Goal: Browse casually: Explore the website without a specific task or goal

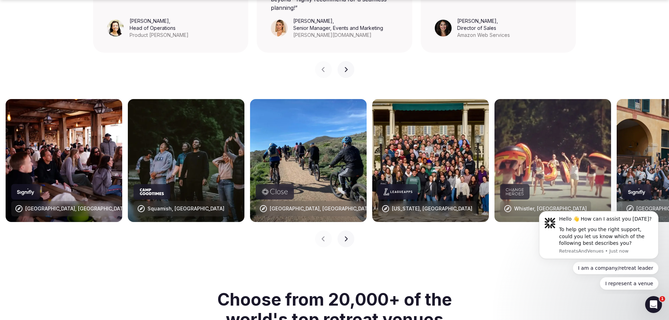
click at [346, 230] on button "Next slide" at bounding box center [345, 238] width 17 height 17
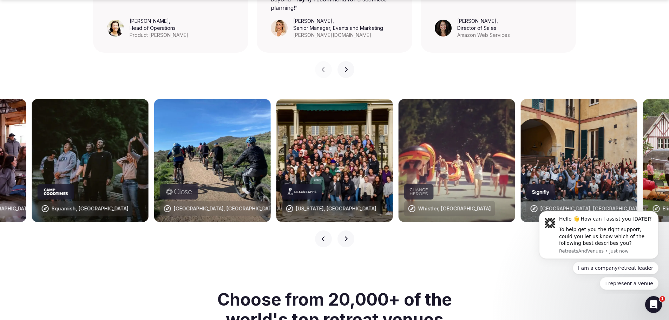
click at [346, 230] on button "Next slide" at bounding box center [345, 238] width 17 height 17
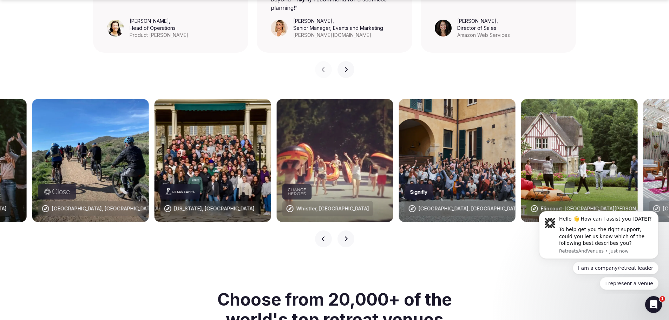
click at [346, 230] on button "Next slide" at bounding box center [345, 238] width 17 height 17
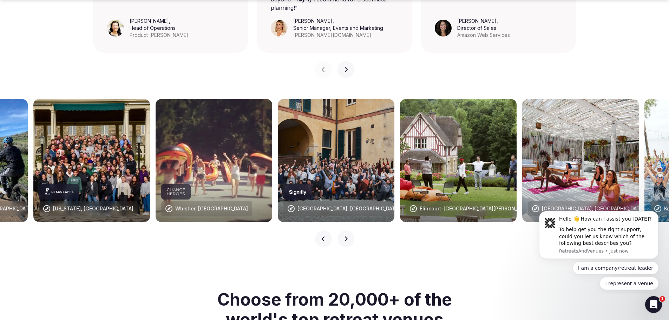
click at [346, 230] on button "Next slide" at bounding box center [345, 238] width 17 height 17
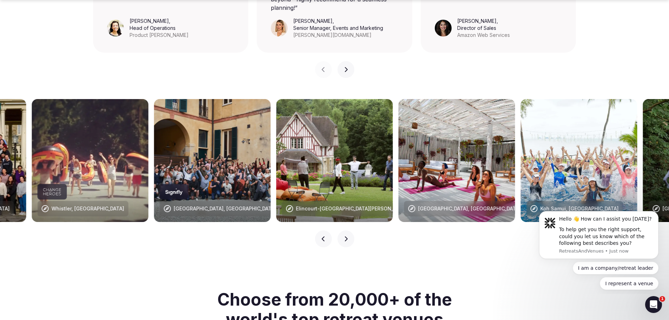
click at [346, 230] on button "Next slide" at bounding box center [345, 238] width 17 height 17
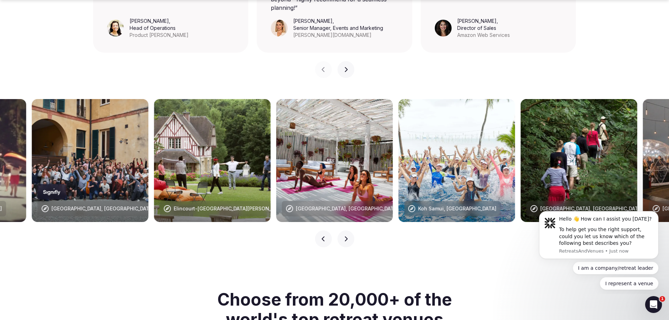
click at [346, 230] on button "Next slide" at bounding box center [345, 238] width 17 height 17
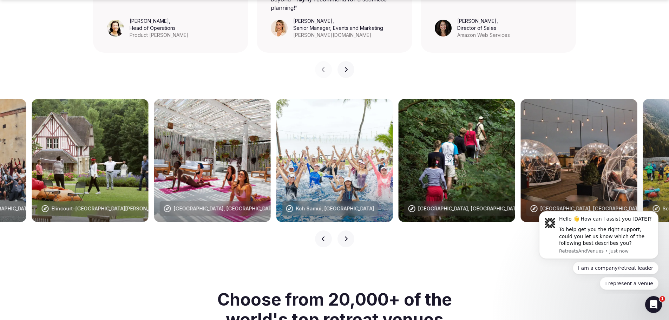
click at [346, 230] on button "Next slide" at bounding box center [345, 238] width 17 height 17
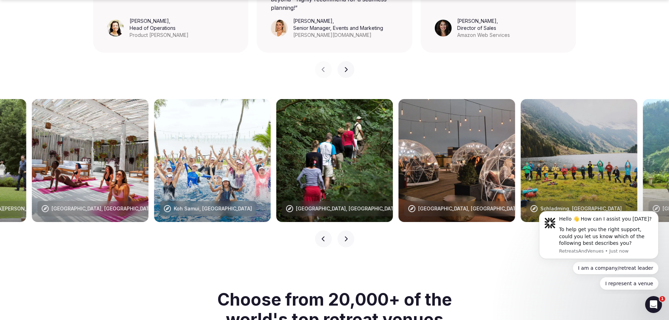
click at [346, 230] on button "Next slide" at bounding box center [345, 238] width 17 height 17
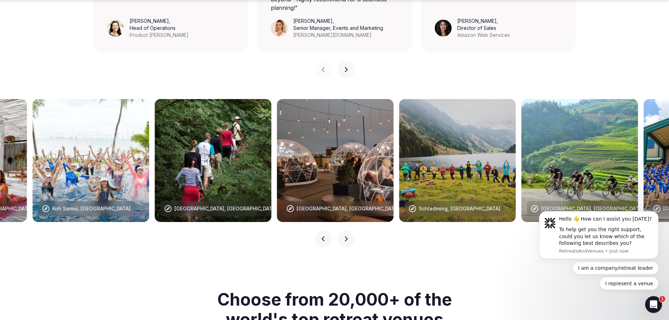
click at [346, 230] on button "Next slide" at bounding box center [345, 238] width 17 height 17
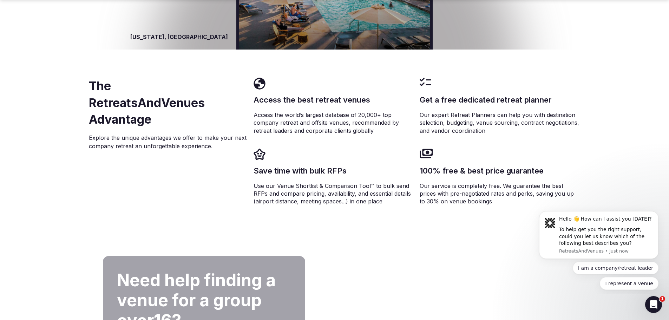
scroll to position [1510, 0]
